Goal: Task Accomplishment & Management: Use online tool/utility

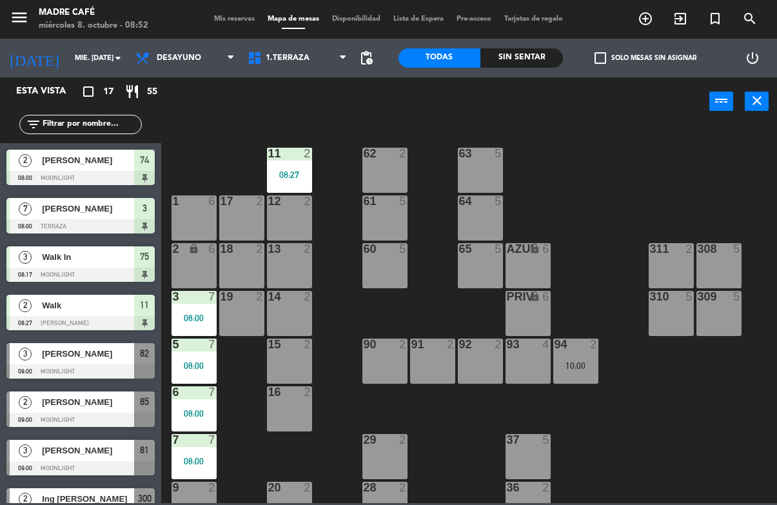
click at [306, 217] on div "12 2" at bounding box center [289, 217] width 45 height 45
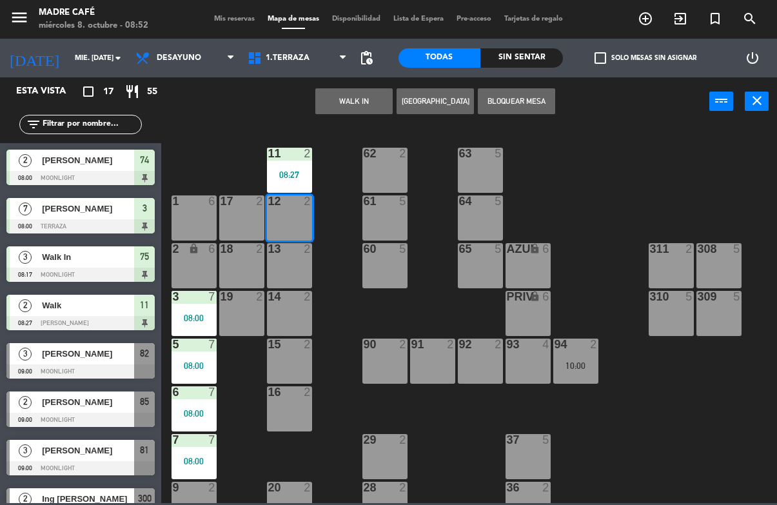
click at [361, 93] on button "WALK IN" at bounding box center [353, 101] width 77 height 26
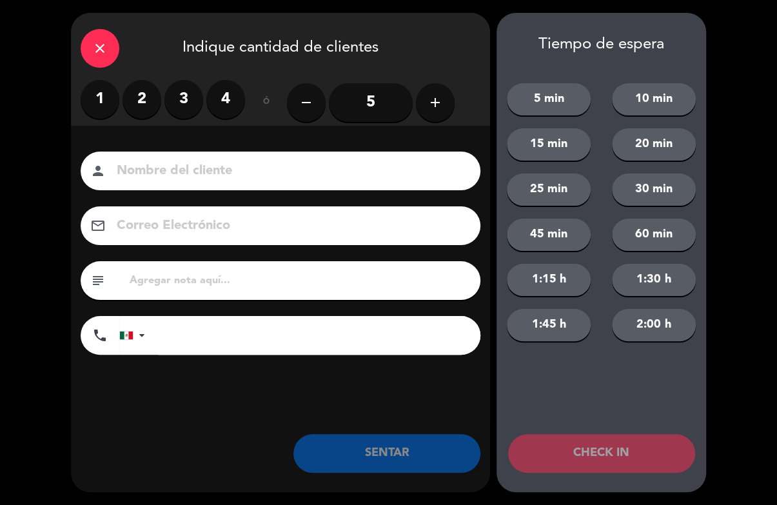
click at [446, 99] on button "add" at bounding box center [435, 102] width 39 height 39
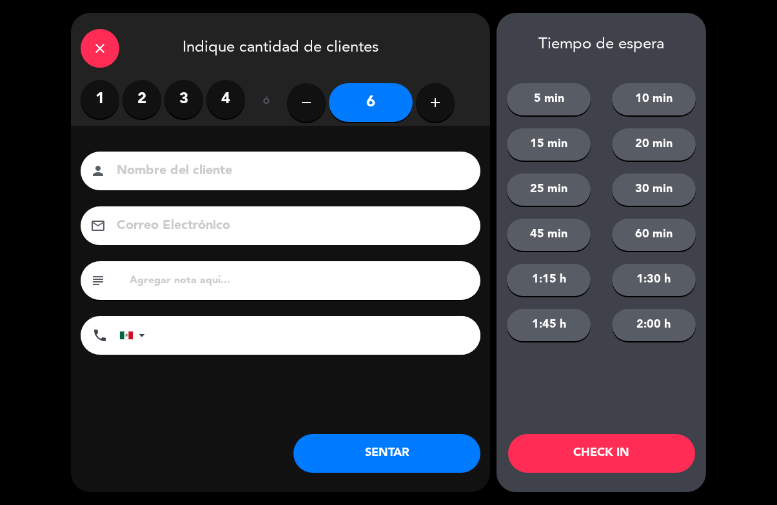
click at [448, 87] on div "remove 6 add" at bounding box center [371, 102] width 168 height 45
click at [444, 94] on button "add" at bounding box center [435, 102] width 39 height 39
click at [431, 106] on icon "add" at bounding box center [435, 102] width 15 height 15
click at [435, 113] on button "add" at bounding box center [435, 102] width 39 height 39
click at [437, 108] on icon "add" at bounding box center [435, 102] width 15 height 15
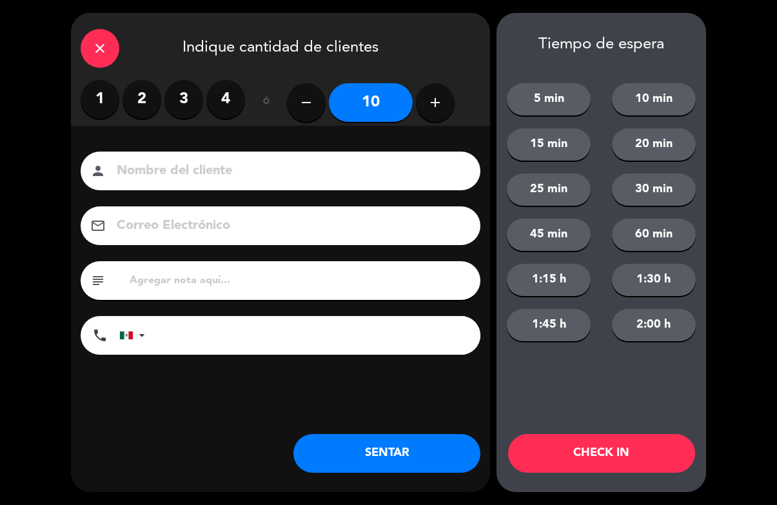
click at [425, 108] on button "add" at bounding box center [435, 102] width 39 height 39
click at [433, 105] on icon "add" at bounding box center [435, 102] width 15 height 15
click at [437, 107] on icon "add" at bounding box center [435, 102] width 15 height 15
type input "13"
click at [611, 448] on button "CHECK IN" at bounding box center [601, 453] width 187 height 39
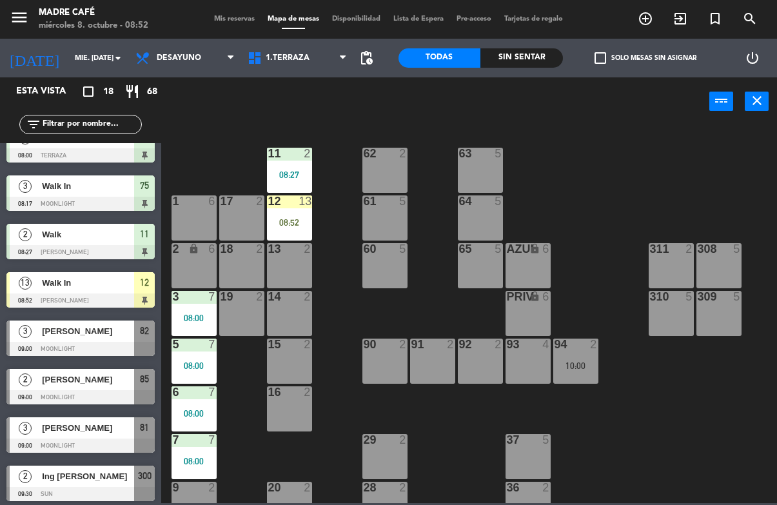
scroll to position [80, 0]
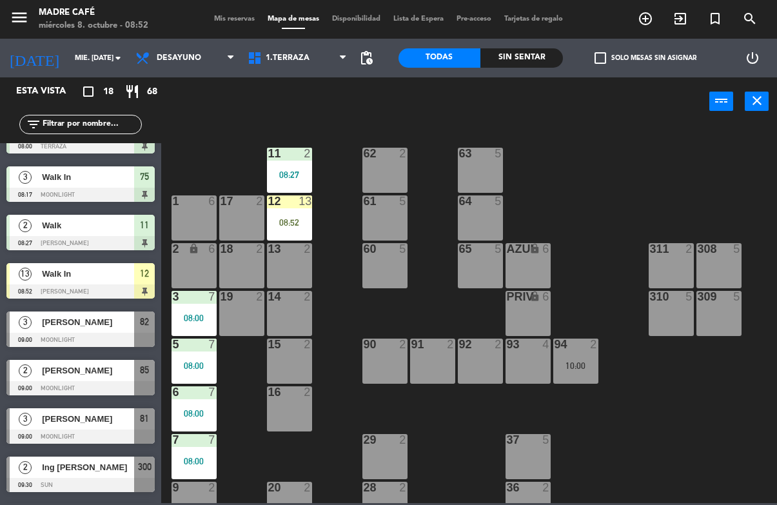
click at [55, 370] on span "[PERSON_NAME]" at bounding box center [88, 371] width 92 height 14
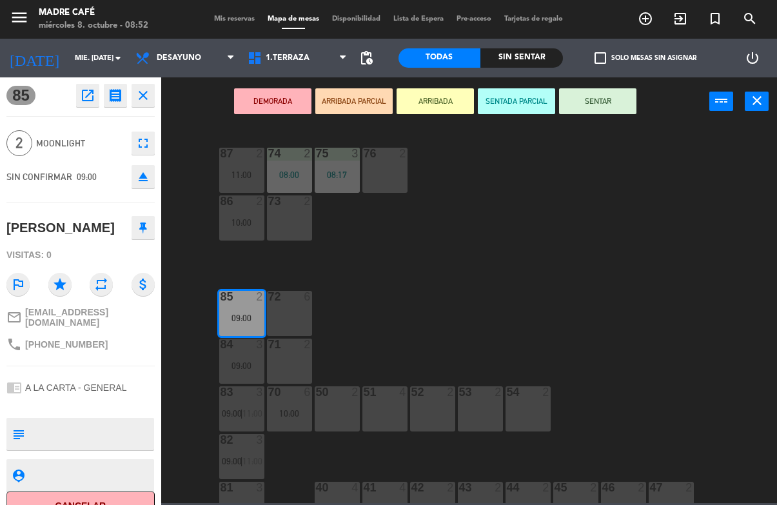
click at [444, 110] on button "ARRIBADA" at bounding box center [435, 101] width 77 height 26
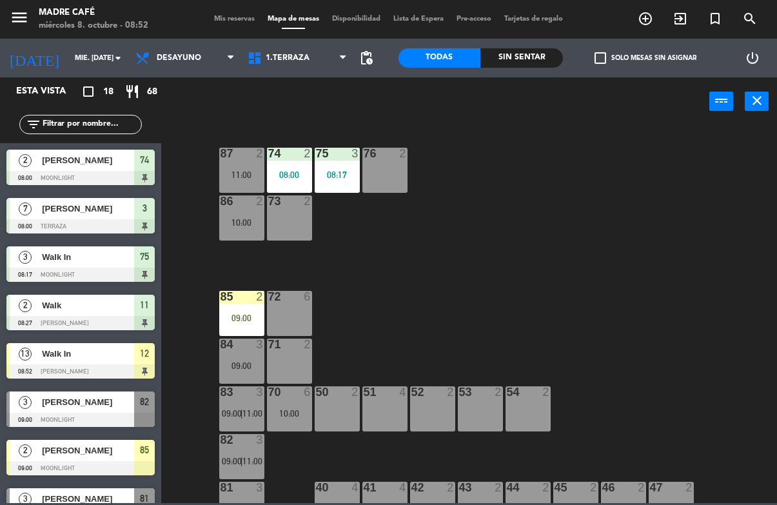
click at [497, 147] on div "87 2 11:00 74 2 08:00 75 3 08:17 76 2 86 2 10:00 73 2 72 6 85 2 09:00 71 2 84 3…" at bounding box center [473, 313] width 608 height 379
click at [103, 408] on span "[PERSON_NAME]" at bounding box center [88, 402] width 92 height 14
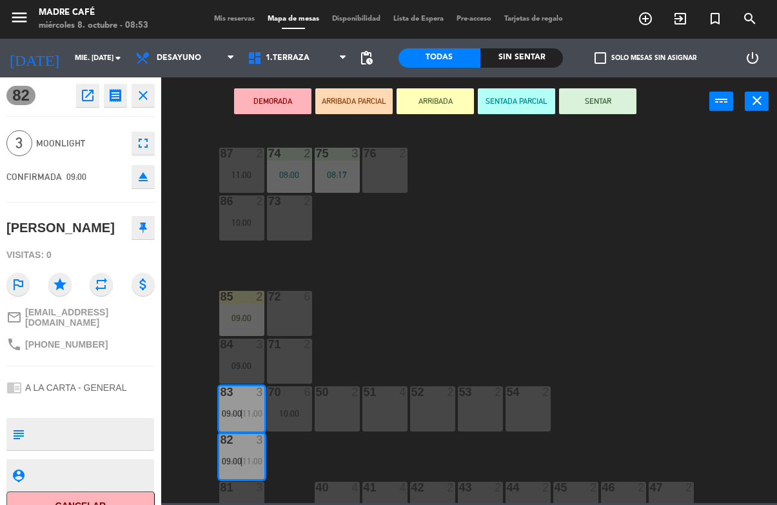
click at [449, 103] on button "ARRIBADA" at bounding box center [435, 101] width 77 height 26
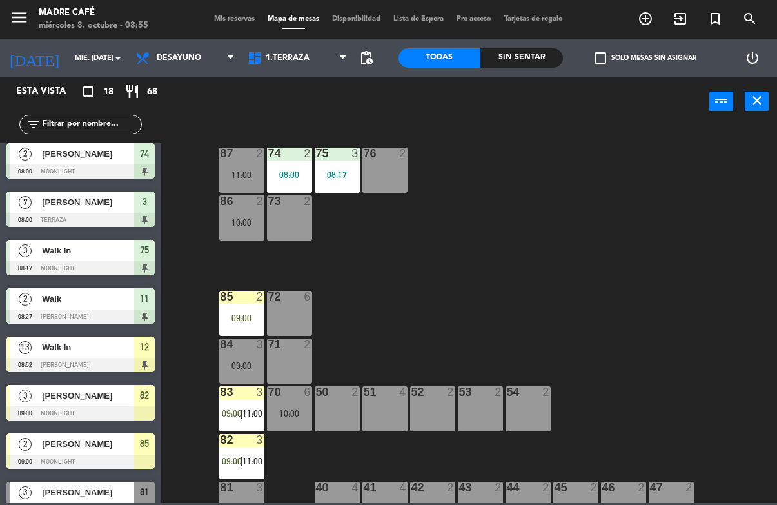
scroll to position [8, 0]
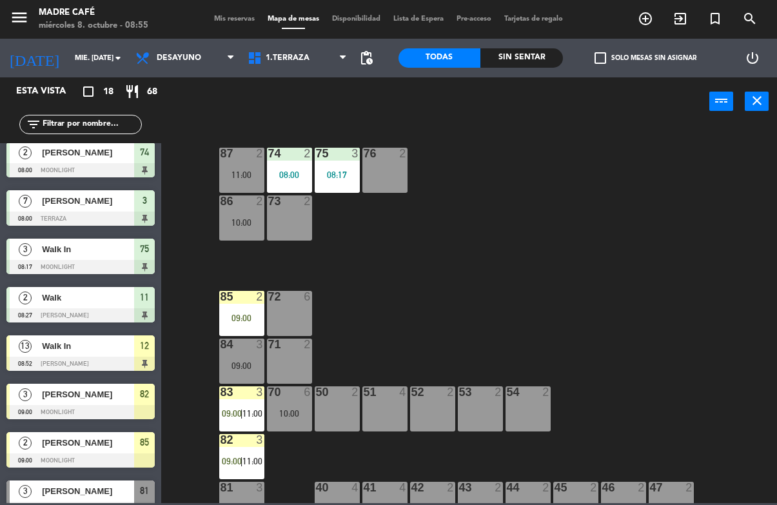
click at [243, 325] on div "85 2 09:00" at bounding box center [241, 313] width 45 height 45
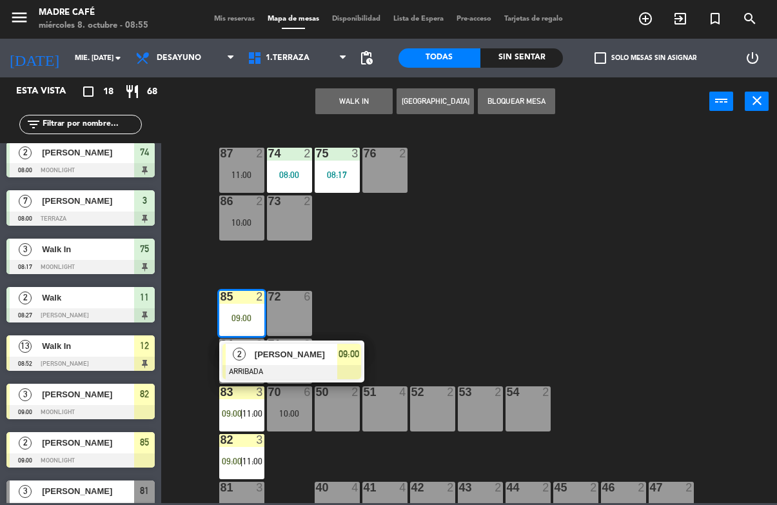
click at [344, 351] on span "09:00" at bounding box center [349, 353] width 21 height 15
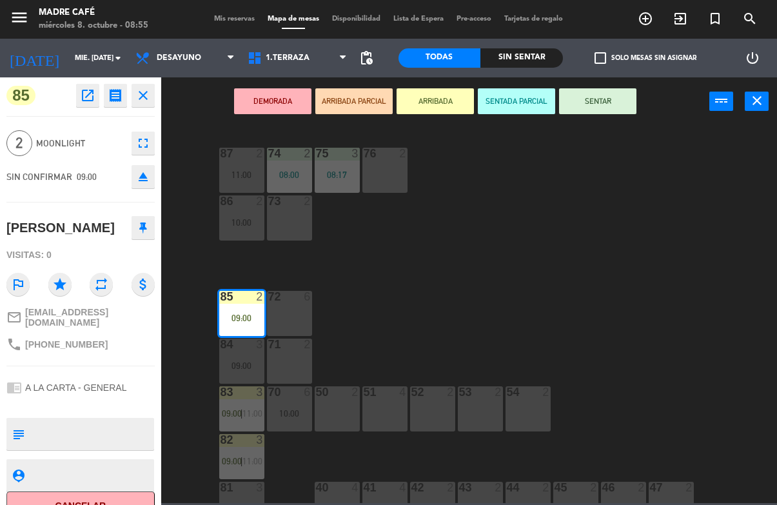
click at [617, 110] on button "SENTAR" at bounding box center [597, 101] width 77 height 26
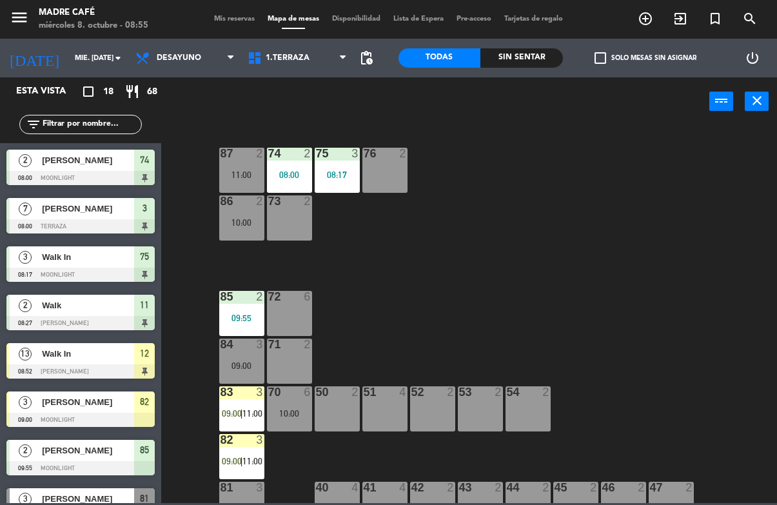
click at [664, 167] on div "87 2 11:00 74 2 08:00 75 3 08:17 76 2 86 2 10:00 73 2 72 6 85 2 09:55 71 2 84 3…" at bounding box center [473, 313] width 608 height 379
click at [242, 430] on div "83 3 09:00 | 11:00" at bounding box center [241, 408] width 45 height 45
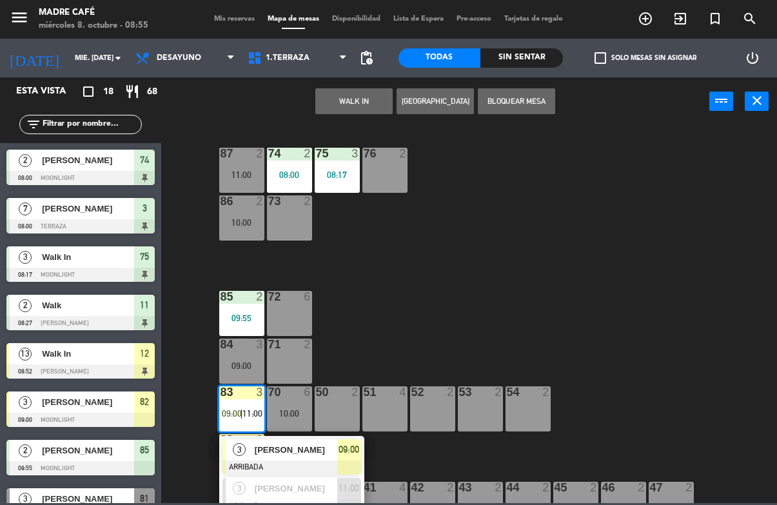
click at [317, 462] on div at bounding box center [292, 468] width 139 height 14
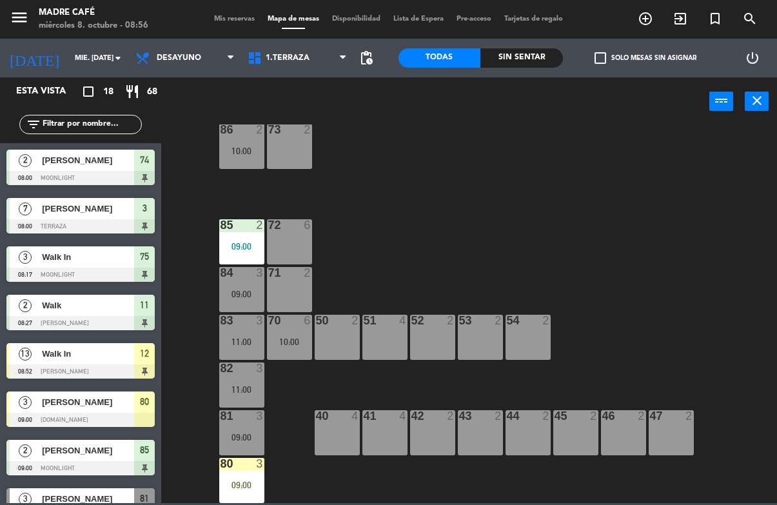
scroll to position [72, 0]
click at [245, 484] on div "09:00" at bounding box center [241, 485] width 45 height 9
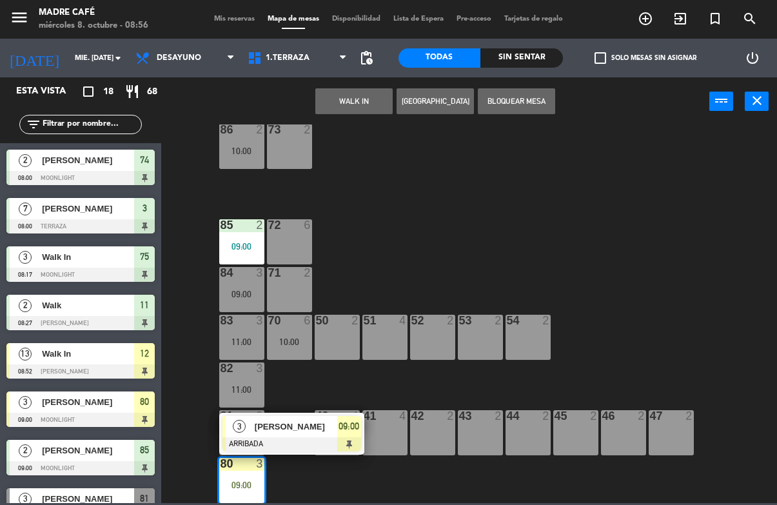
click at [346, 428] on span "09:00" at bounding box center [349, 426] width 21 height 15
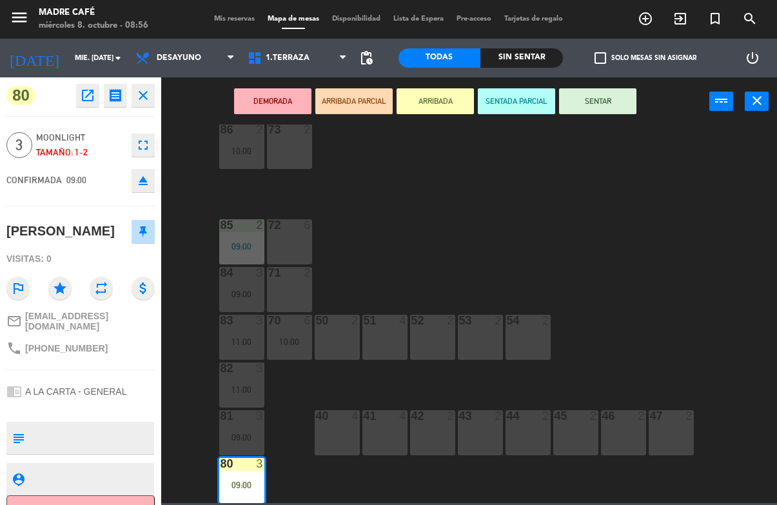
click at [625, 106] on button "SENTAR" at bounding box center [597, 101] width 77 height 26
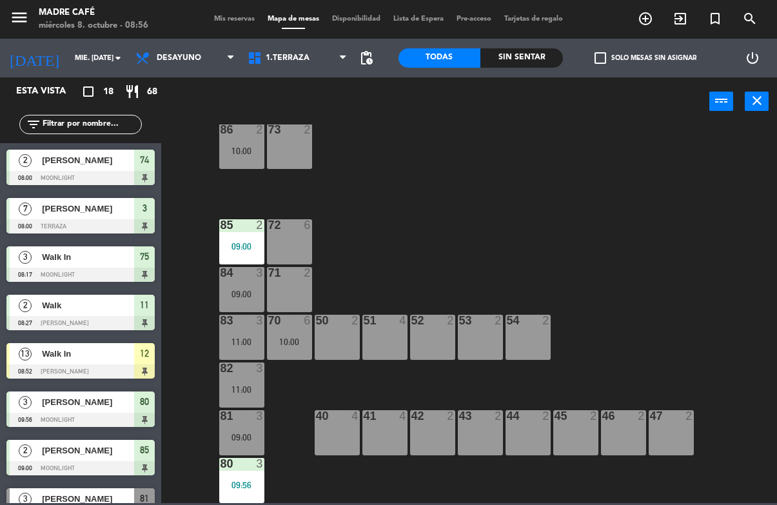
click at [665, 168] on div "87 2 11:00 74 2 08:00 75 3 08:17 76 2 86 2 10:00 73 2 72 6 85 2 09:00 71 2 84 3…" at bounding box center [473, 313] width 608 height 379
click at [670, 190] on div "87 2 11:00 74 2 08:00 75 3 08:17 76 2 86 2 10:00 73 2 72 6 85 2 09:00 71 2 84 3…" at bounding box center [473, 313] width 608 height 379
click at [38, 344] on div "13" at bounding box center [25, 353] width 31 height 21
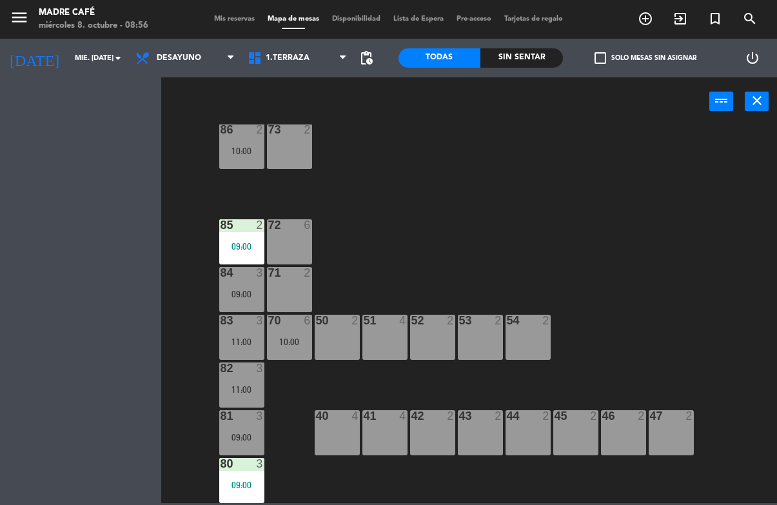
scroll to position [0, 0]
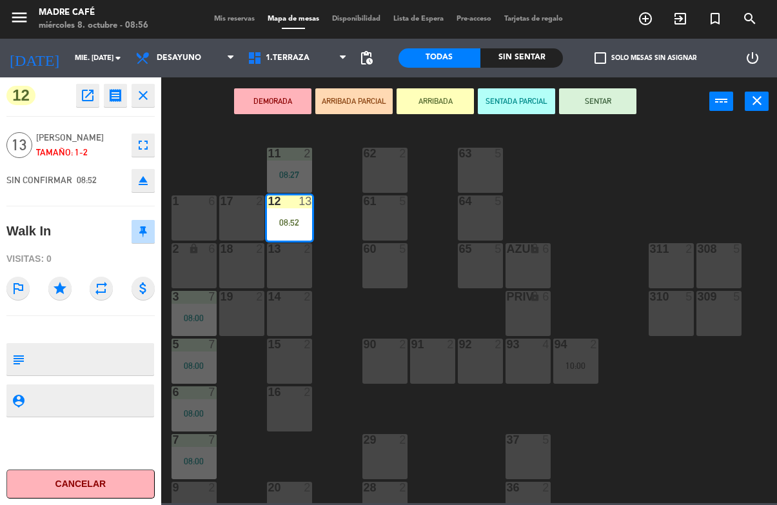
click at [608, 106] on button "SENTAR" at bounding box center [597, 101] width 77 height 26
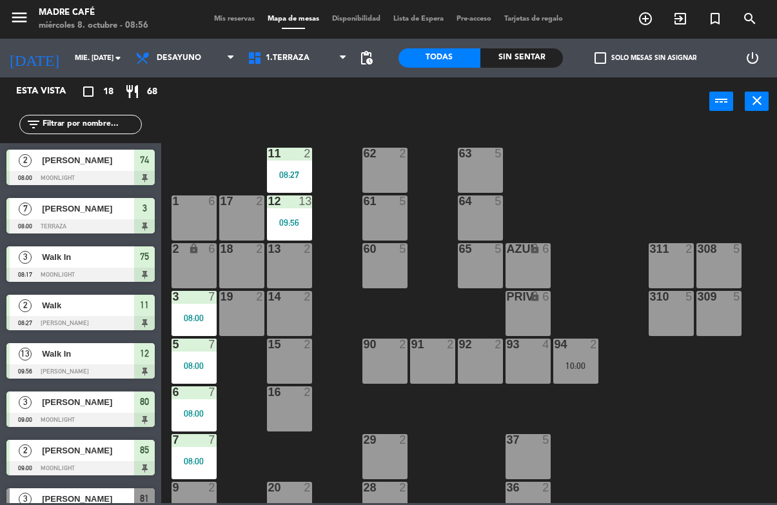
click at [644, 154] on div "11 2 08:27 63 5 62 2 12 13 09:56 1 6 61 5 64 5 17 2 13 2 2 lock 6 60 5 65 5 308…" at bounding box center [473, 313] width 608 height 379
click at [86, 132] on input "text" at bounding box center [91, 124] width 100 height 14
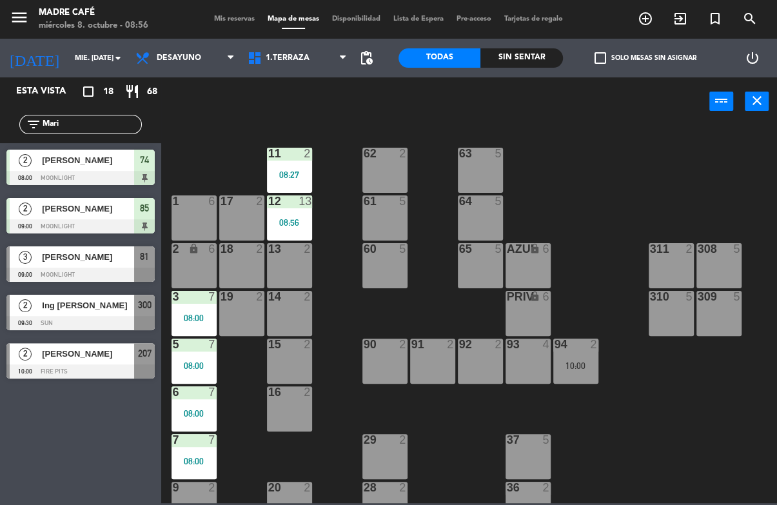
type input "Mari"
click at [674, 166] on div "11 2 08:27 63 5 62 2 12 13 08:56 1 6 61 5 64 5 17 2 13 2 2 lock 6 60 5 65 5 308…" at bounding box center [473, 313] width 608 height 379
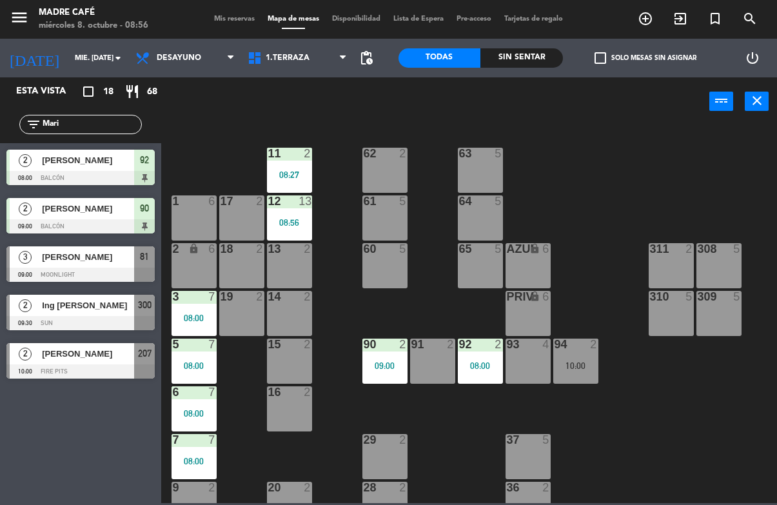
click at [113, 131] on input "Mari" at bounding box center [91, 124] width 100 height 14
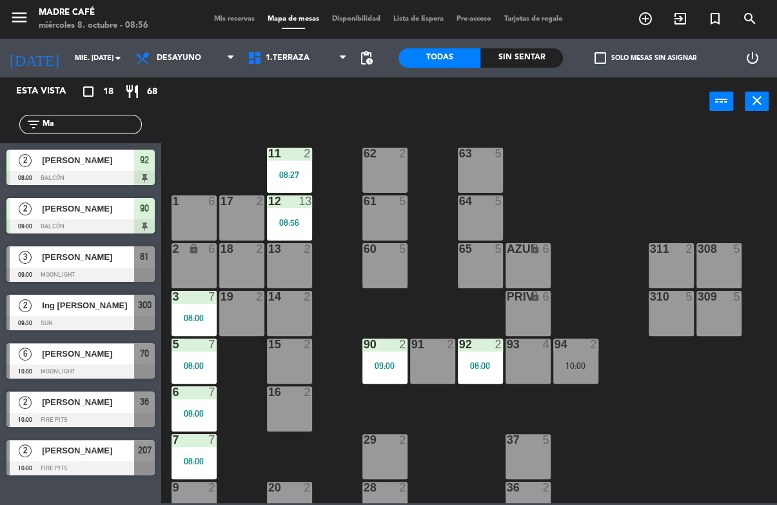
type input "M"
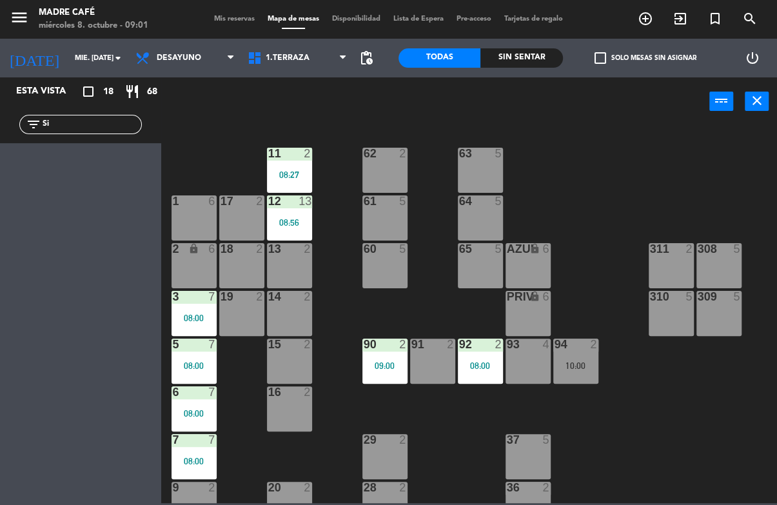
click at [604, 136] on div "11 2 08:27 63 5 62 2 12 13 08:56 1 6 61 5 64 5 17 2 13 2 2 lock 6 60 5 65 5 308…" at bounding box center [473, 313] width 608 height 379
click at [93, 128] on input "Si" at bounding box center [91, 124] width 100 height 14
type input "S"
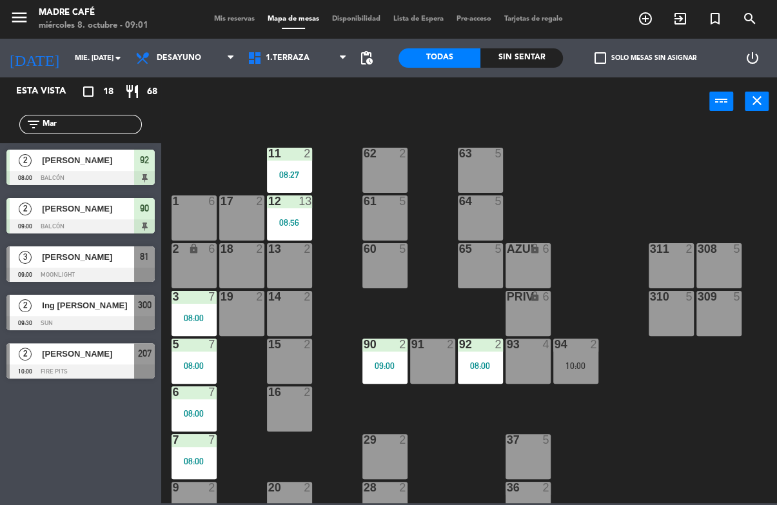
type input "Mar"
click at [706, 139] on div "11 2 08:27 63 5 62 2 12 13 08:56 1 6 61 5 64 5 17 2 13 2 2 lock 6 60 5 65 5 308…" at bounding box center [473, 313] width 608 height 379
click at [63, 266] on div "[PERSON_NAME]" at bounding box center [88, 256] width 94 height 21
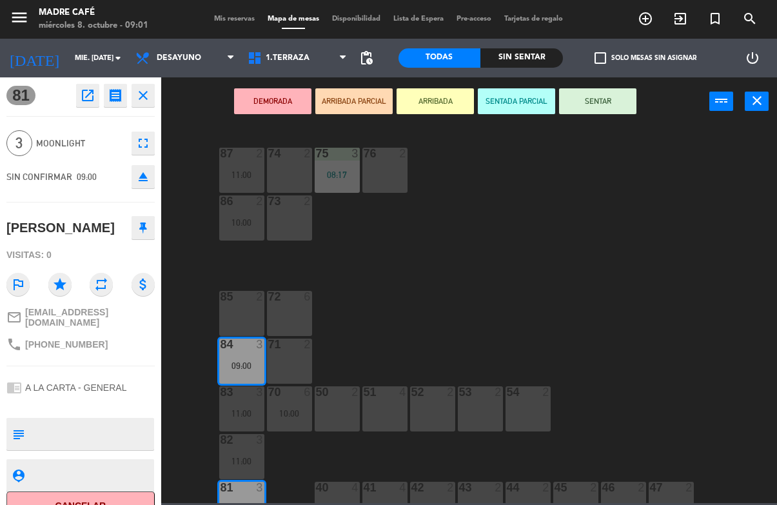
click at [454, 97] on button "ARRIBADA" at bounding box center [435, 101] width 77 height 26
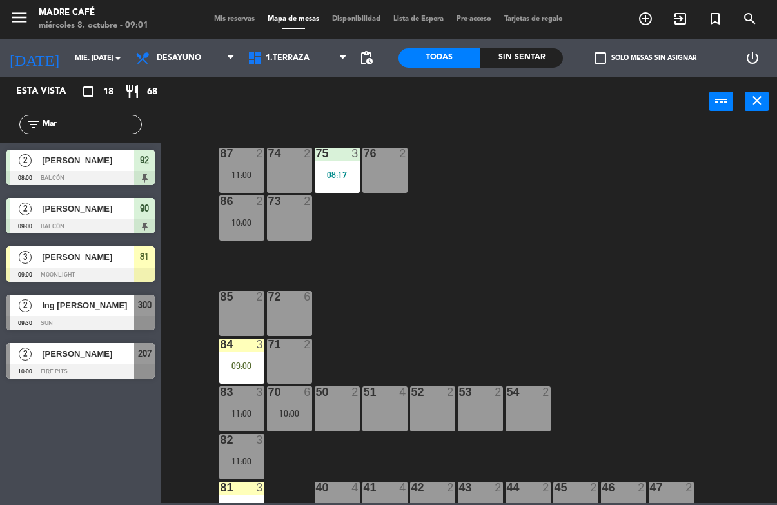
click at [524, 181] on div "87 2 11:00 74 2 75 3 08:17 76 2 86 2 10:00 73 2 72 6 85 2 71 2 84 3 09:00 70 6 …" at bounding box center [473, 313] width 608 height 379
click at [581, 218] on div "87 2 11:00 74 2 75 3 08:17 76 2 86 2 10:00 73 2 72 6 85 2 71 2 84 3 09:00 70 6 …" at bounding box center [473, 313] width 608 height 379
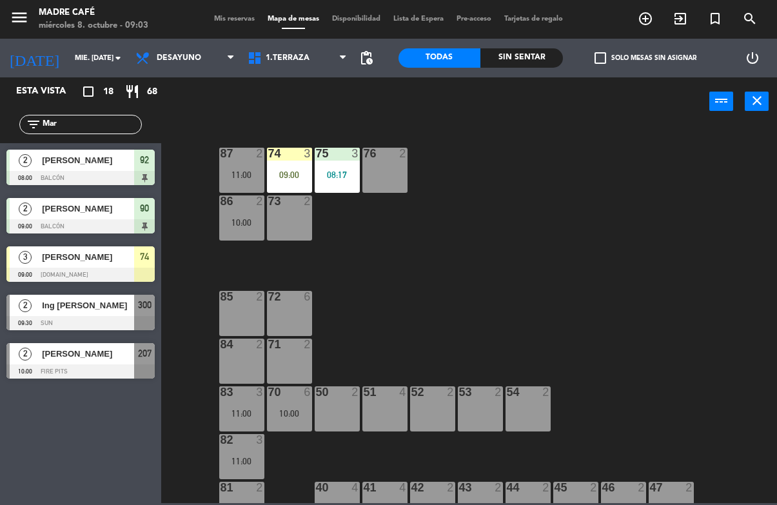
click at [284, 171] on div "09:00" at bounding box center [289, 174] width 45 height 9
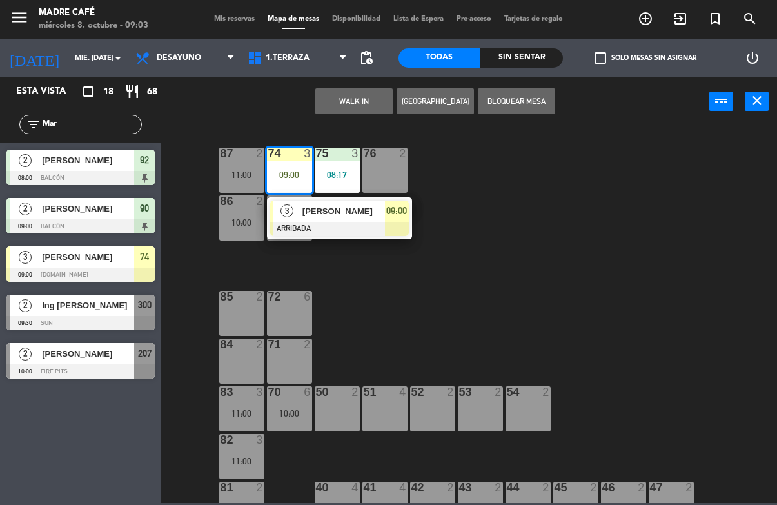
click at [383, 215] on span "[PERSON_NAME]" at bounding box center [344, 211] width 83 height 14
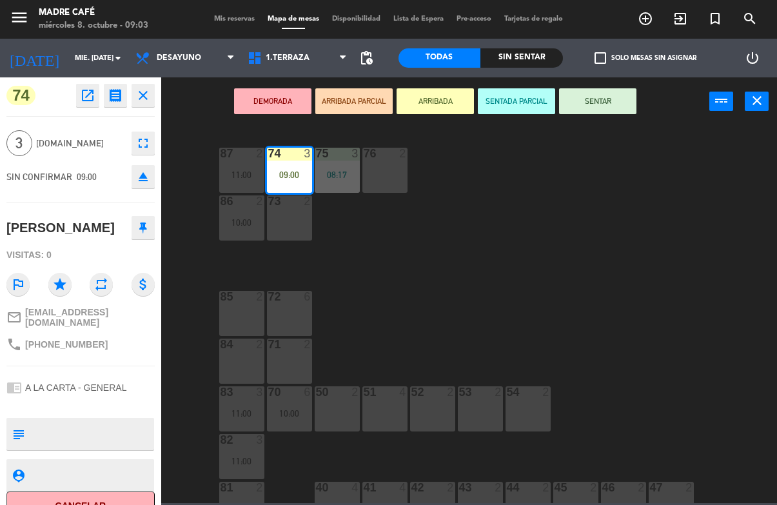
click at [604, 104] on button "SENTAR" at bounding box center [597, 101] width 77 height 26
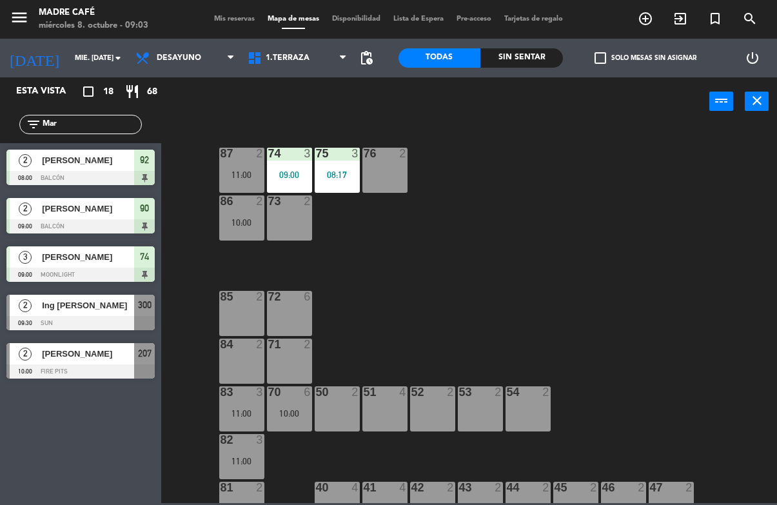
click at [635, 172] on div "87 2 11:00 74 3 09:00 75 3 08:17 76 2 86 2 10:00 73 2 72 6 85 2 71 2 84 2 70 6 …" at bounding box center [473, 313] width 608 height 379
click at [436, 261] on div "87 2 11:00 74 3 09:00 75 3 08:17 76 2 86 2 10:00 73 2 72 6 85 2 71 2 84 2 70 6 …" at bounding box center [473, 313] width 608 height 379
click at [291, 173] on div "09:00" at bounding box center [289, 174] width 45 height 9
click at [480, 252] on div "87 2 11:00 74 3 09:00 75 3 08:17 76 2 86 2 10:00 73 2 72 6 85 2 71 2 84 2 70 6 …" at bounding box center [473, 313] width 608 height 379
click at [291, 55] on span "1.Terraza" at bounding box center [288, 58] width 44 height 9
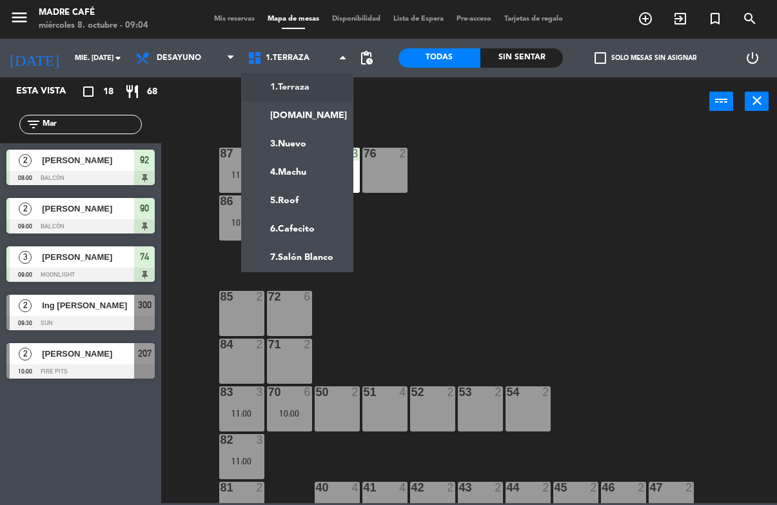
click at [306, 113] on ng-component "menu Madre Café miércoles 8. octubre - 09:04 Mis reservas Mapa de mesas Disponi…" at bounding box center [388, 251] width 777 height 503
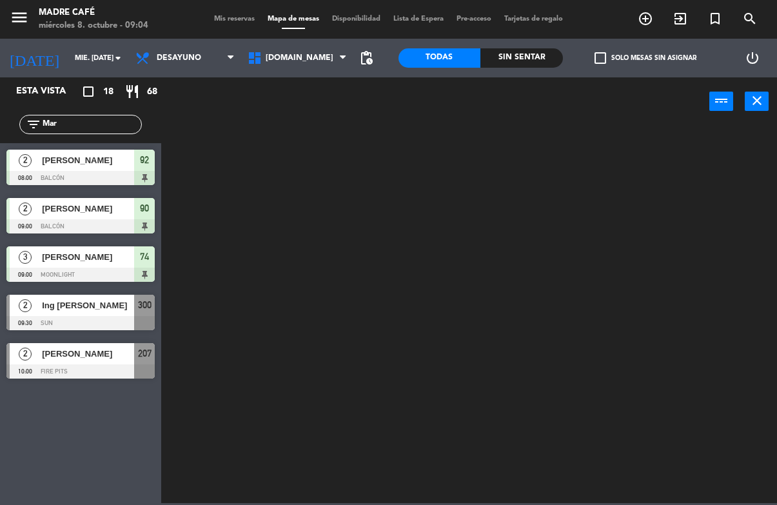
click at [295, 57] on span "[DOMAIN_NAME]" at bounding box center [297, 58] width 112 height 28
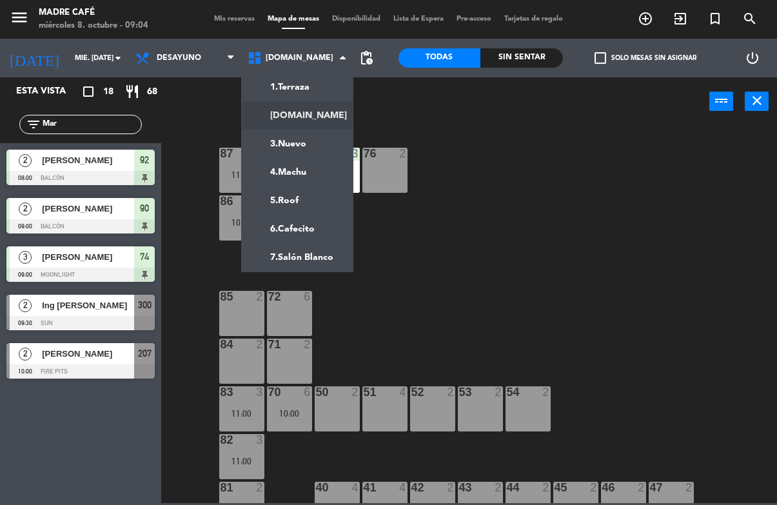
click at [312, 83] on ng-component "menu Madre Café miércoles 8. octubre - 09:04 Mis reservas Mapa de mesas Disponi…" at bounding box center [388, 251] width 777 height 503
